Goal: Task Accomplishment & Management: Use online tool/utility

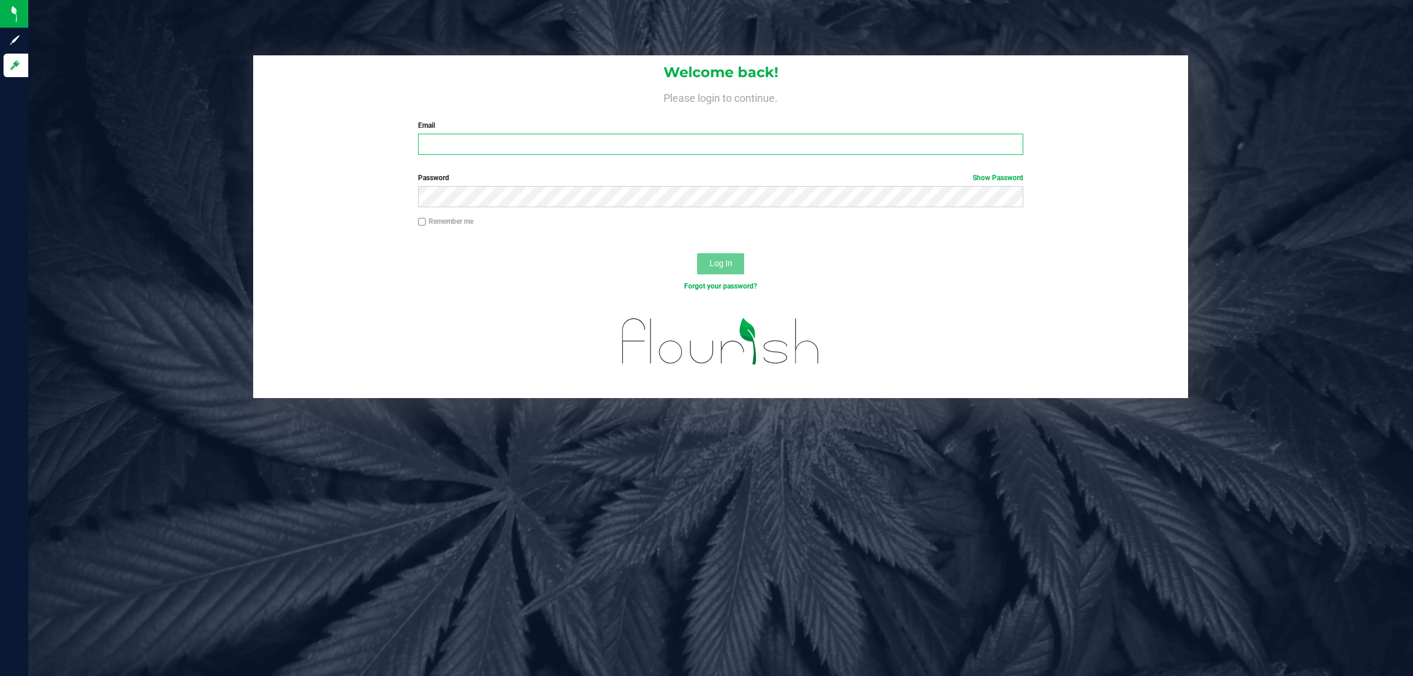
click at [508, 135] on input "Email" at bounding box center [721, 144] width 606 height 21
click at [508, 135] on input "emaesalu@liveara" at bounding box center [721, 144] width 606 height 21
type input "[EMAIL_ADDRESS][DOMAIN_NAME]"
click at [710, 263] on span "Log In" at bounding box center [721, 262] width 23 height 9
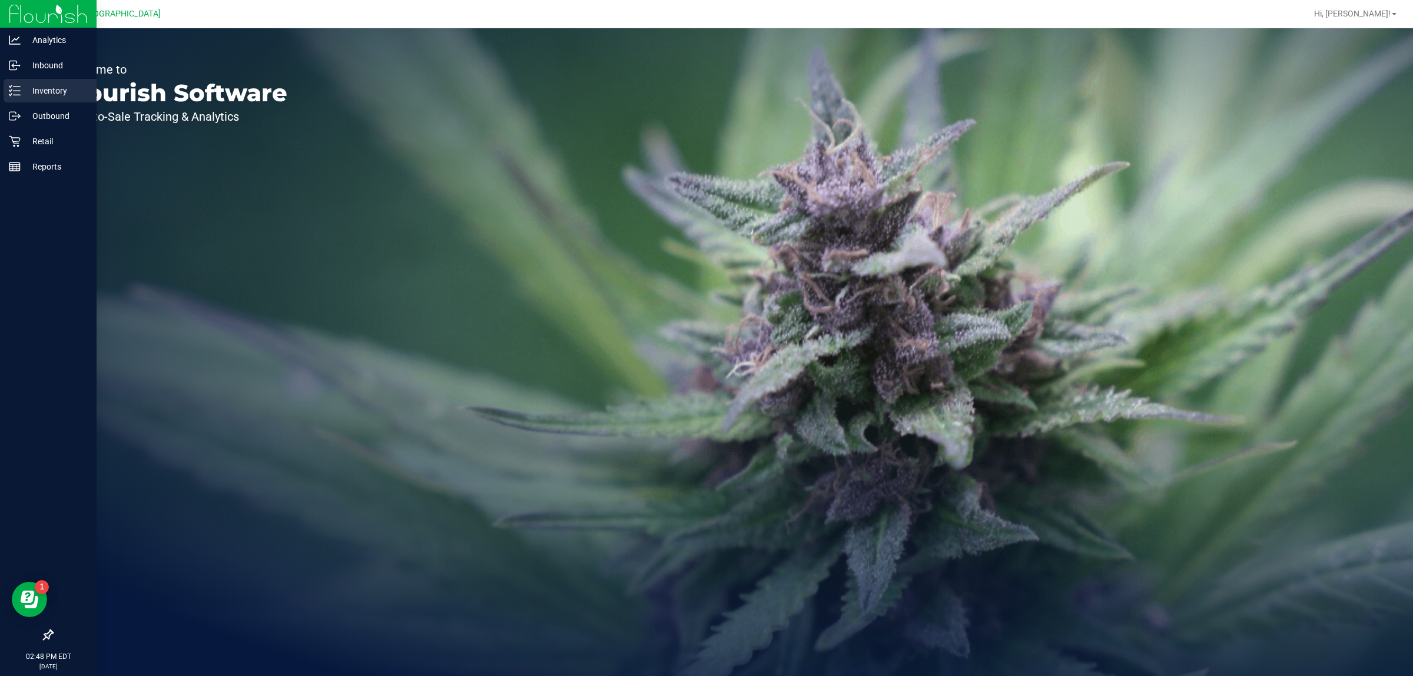
click at [48, 101] on div "Inventory" at bounding box center [50, 91] width 93 height 24
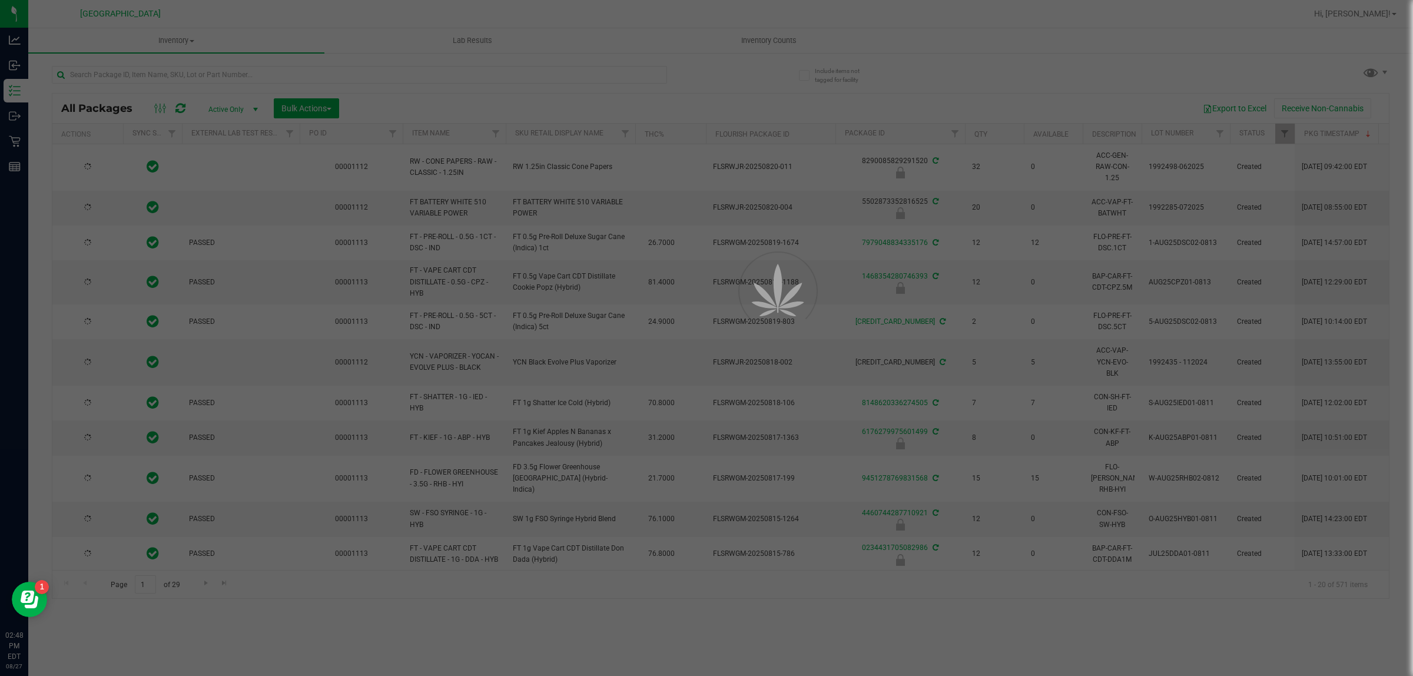
click at [231, 72] on div at bounding box center [706, 338] width 1413 height 676
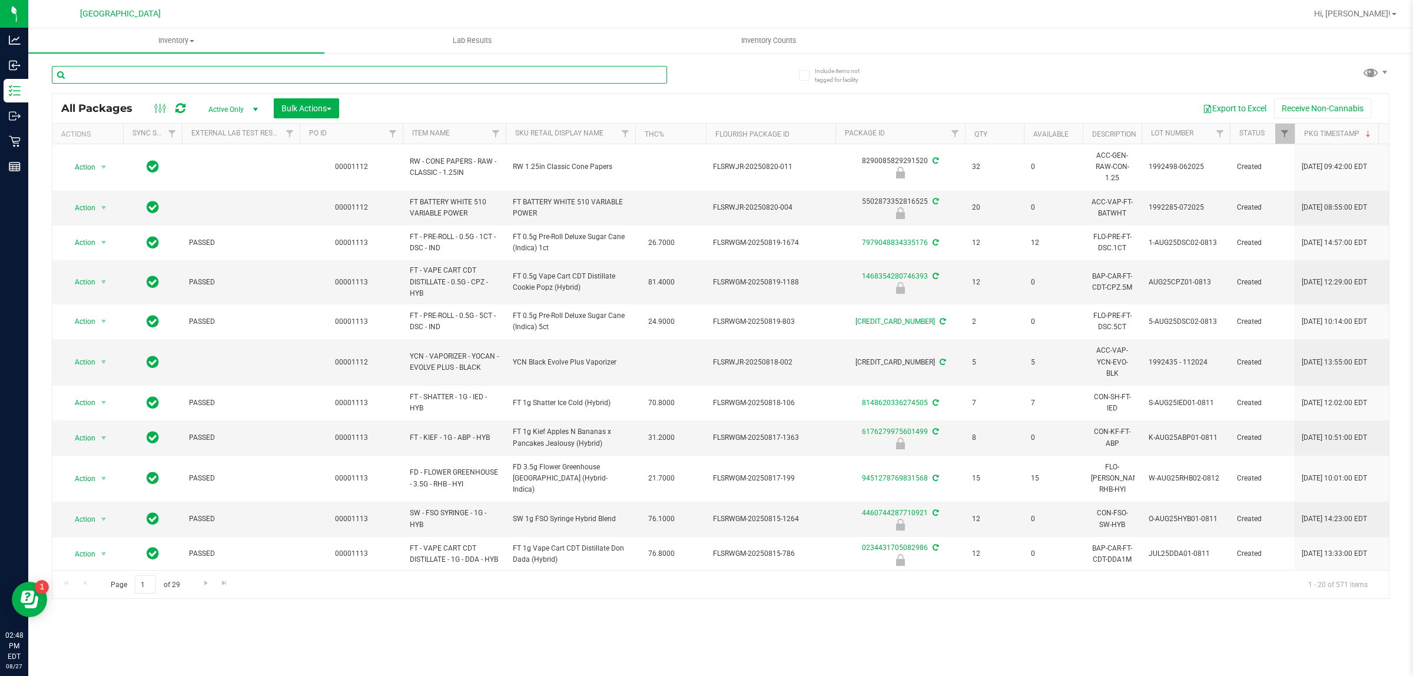
click at [230, 72] on input "text" at bounding box center [359, 75] width 615 height 18
type input "7434875003968073"
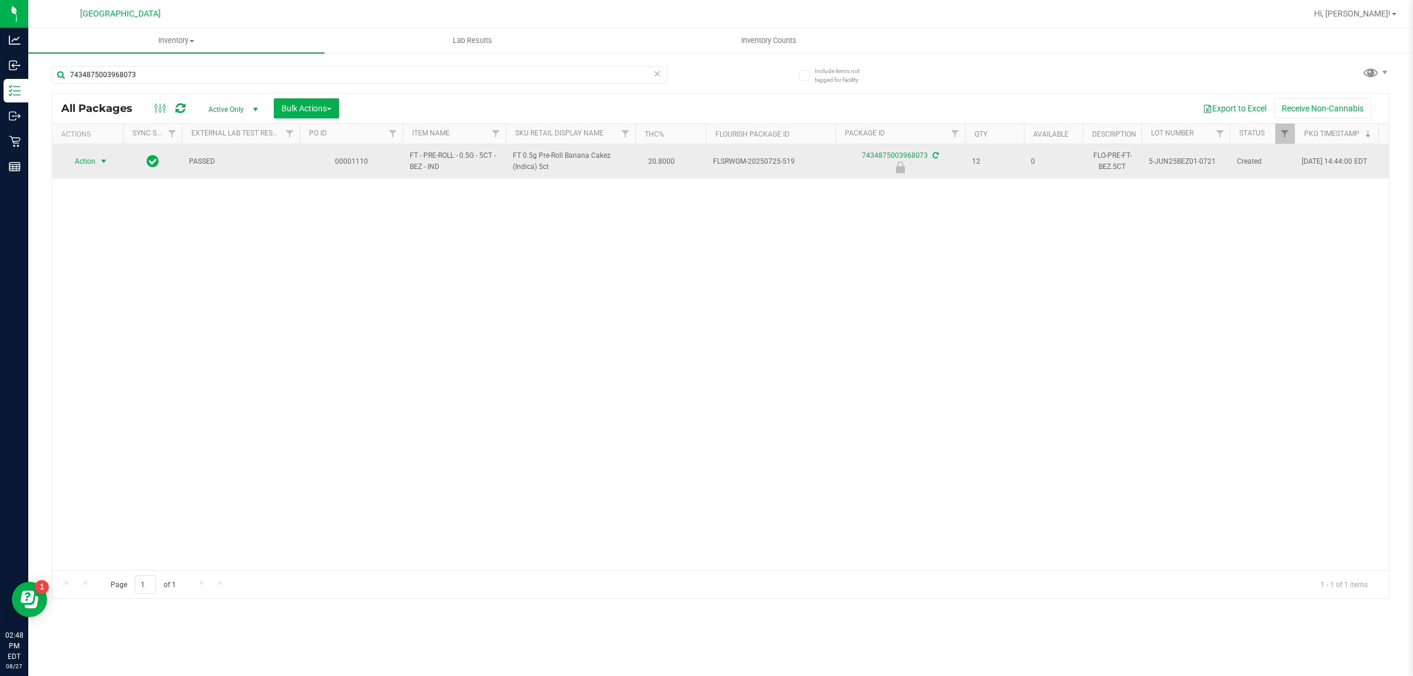
click at [101, 154] on span "select" at bounding box center [104, 161] width 15 height 16
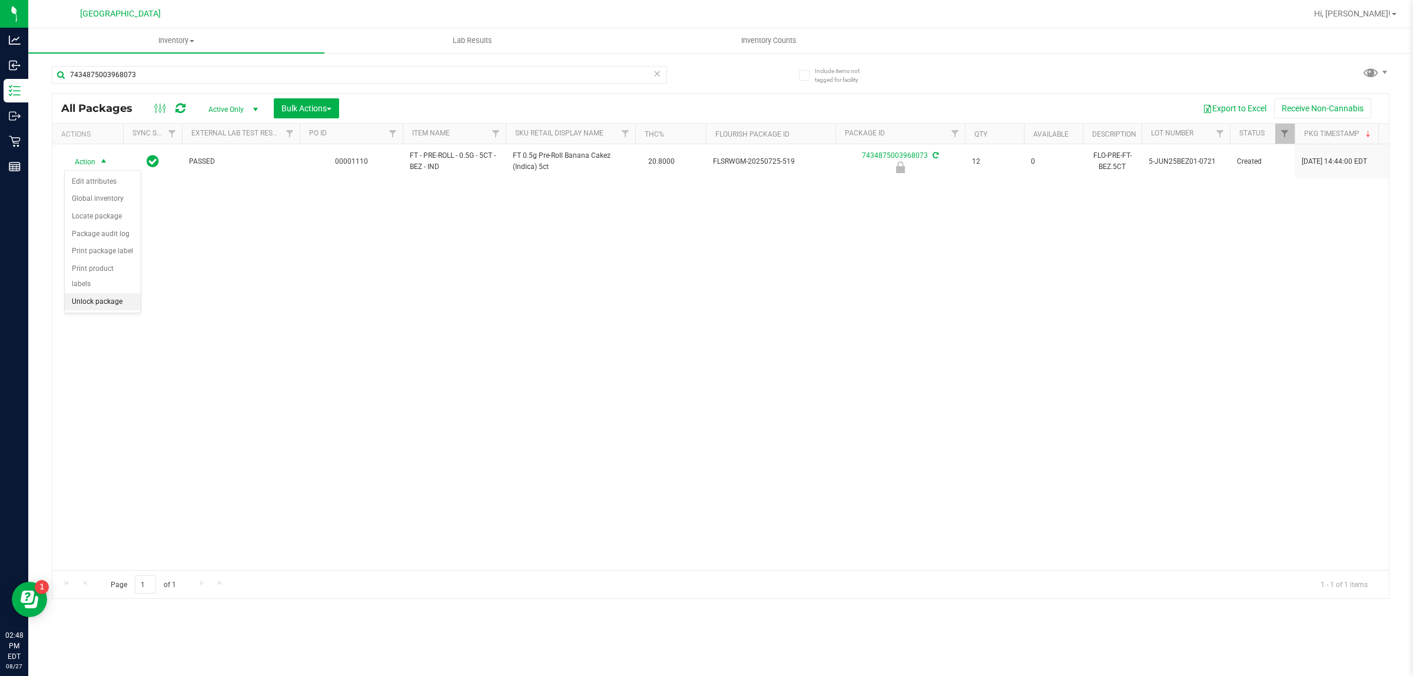
click at [93, 293] on li "Unlock package" at bounding box center [103, 302] width 76 height 18
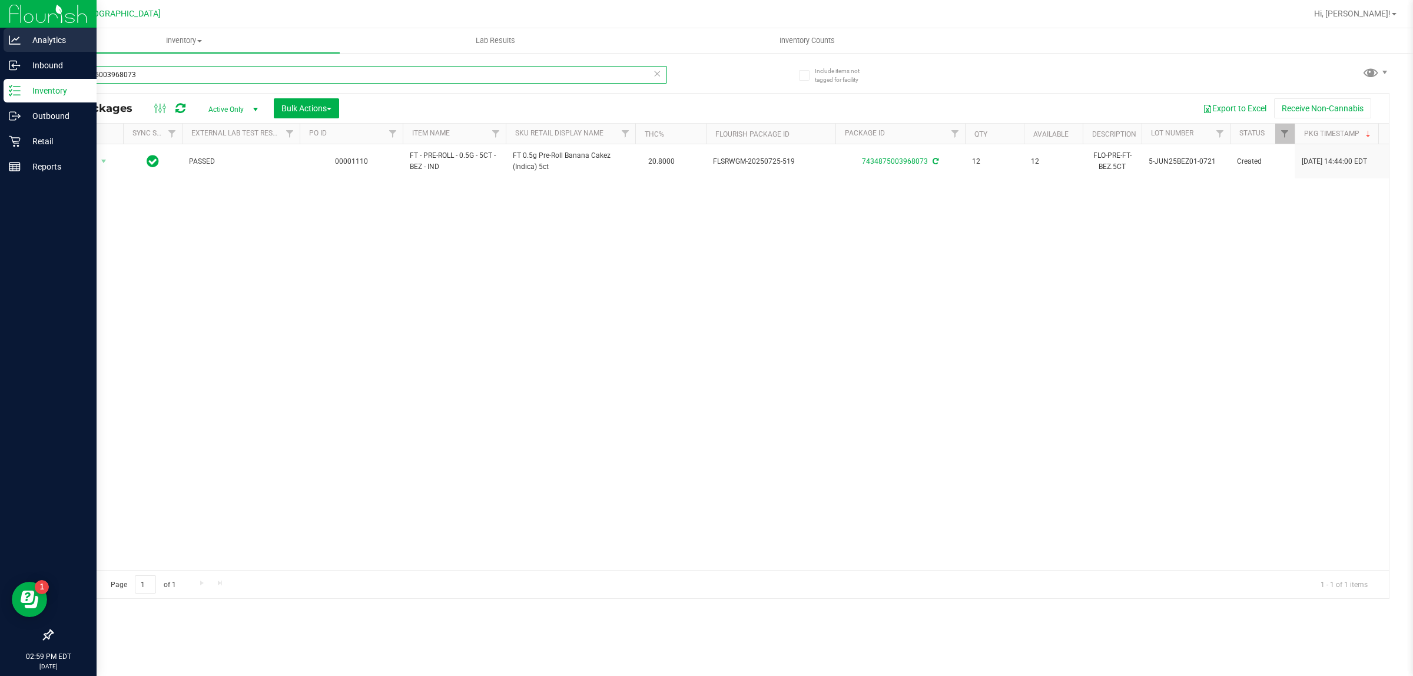
drag, startPoint x: 174, startPoint y: 81, endPoint x: 0, endPoint y: 49, distance: 177.3
click at [0, 49] on div "Analytics Inbound Inventory Outbound Retail Reports 02:59 PM EDT [DATE] 08/27 P…" at bounding box center [706, 338] width 1413 height 676
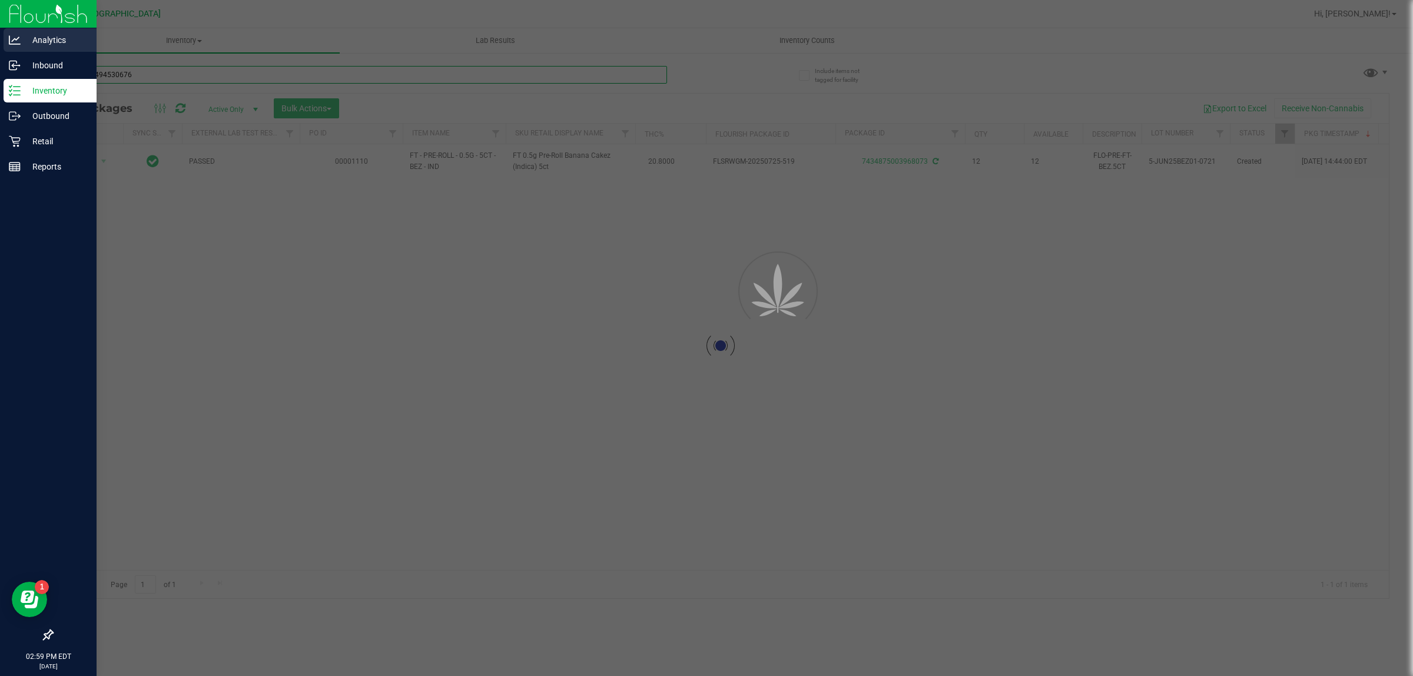
type input "3805154945306761"
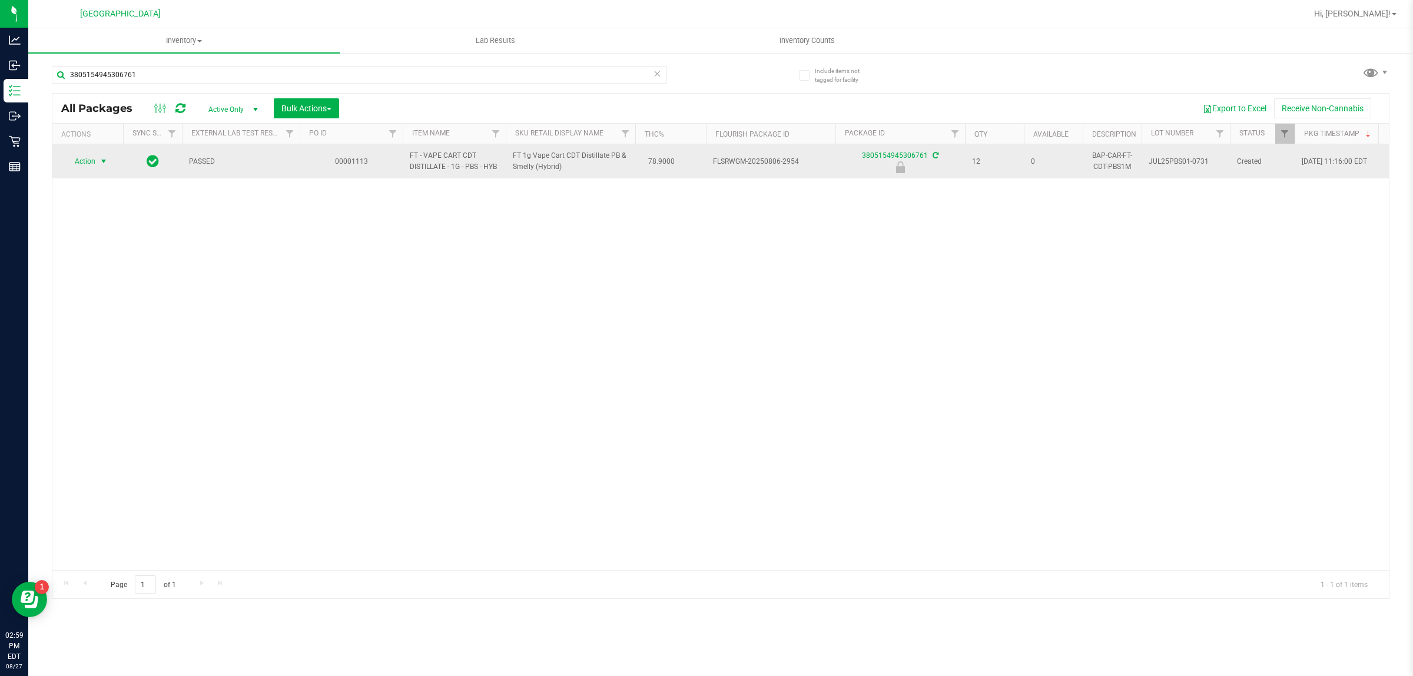
click at [93, 160] on span "Action" at bounding box center [80, 161] width 32 height 16
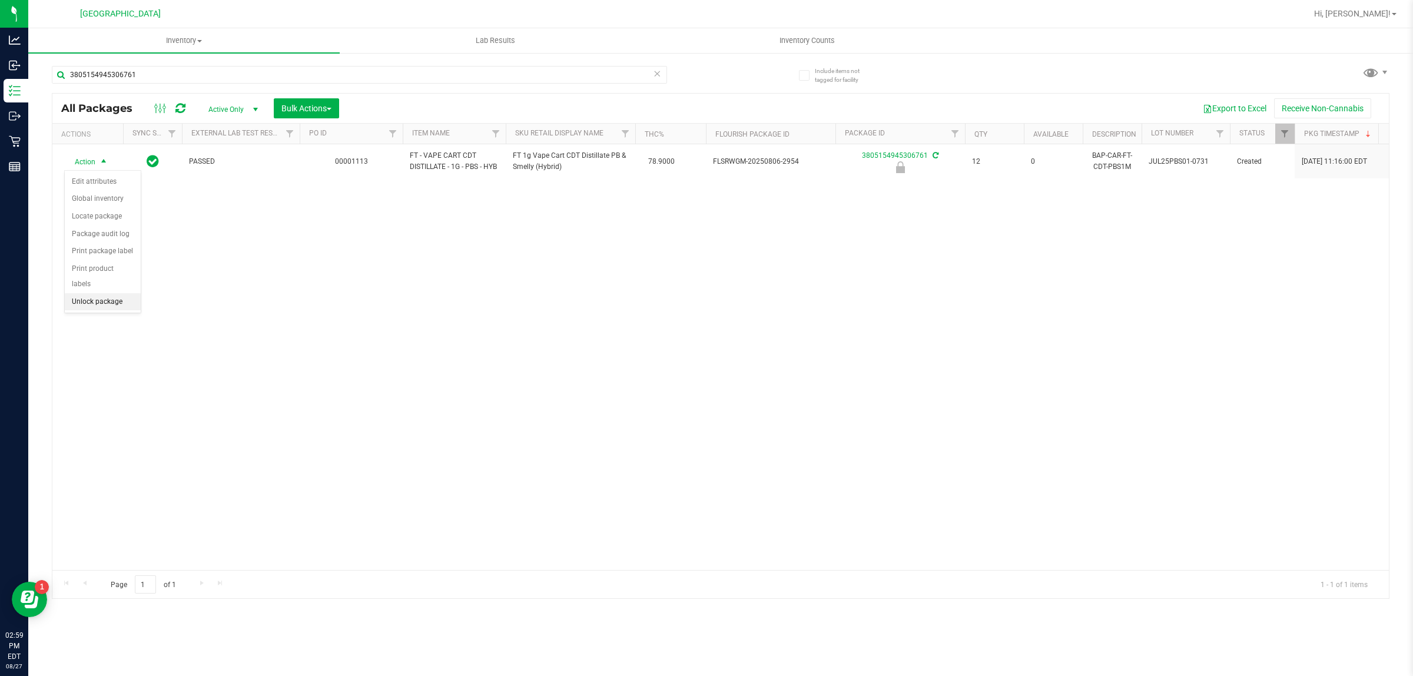
click at [104, 293] on li "Unlock package" at bounding box center [103, 302] width 76 height 18
